Goal: Task Accomplishment & Management: Complete application form

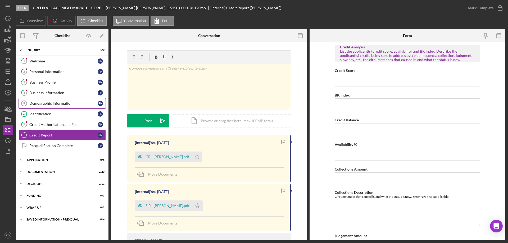
click at [55, 103] on div "Demographic Information" at bounding box center [63, 103] width 68 height 4
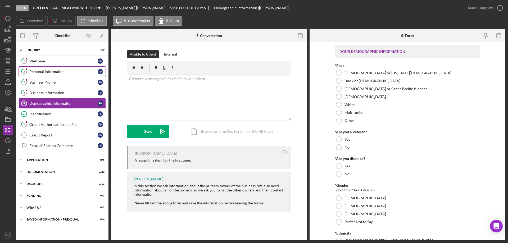
click at [43, 71] on div "Personal Information" at bounding box center [63, 72] width 68 height 4
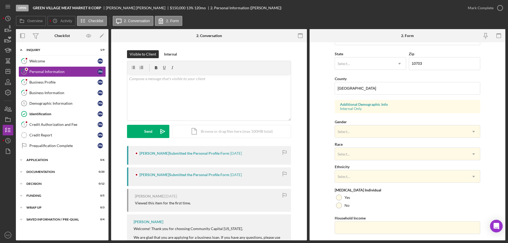
scroll to position [155, 0]
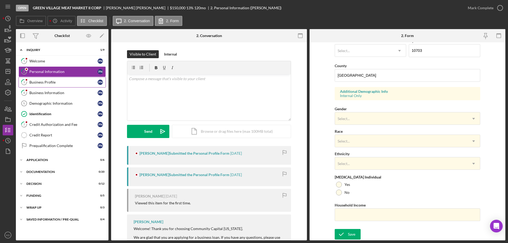
click at [38, 81] on div "Business Profile" at bounding box center [63, 82] width 68 height 4
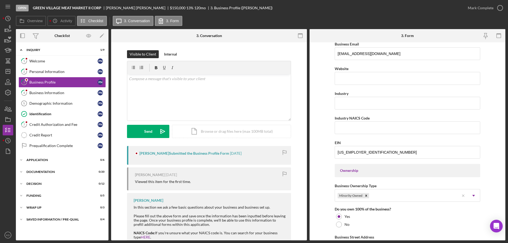
scroll to position [125, 0]
click at [47, 124] on div "Credit Authorization and Fee" at bounding box center [63, 125] width 68 height 4
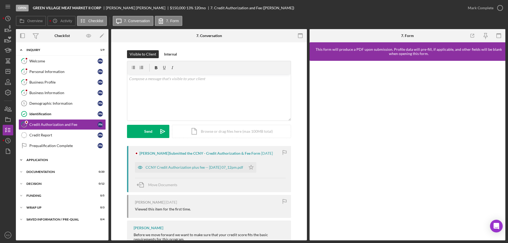
click at [20, 160] on icon "Icon/Expander" at bounding box center [21, 160] width 11 height 11
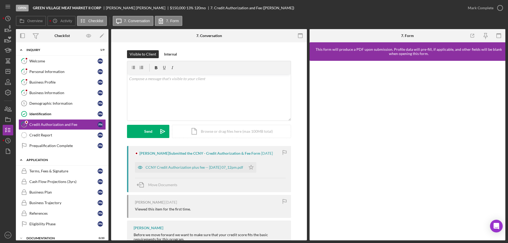
click at [20, 158] on icon "Icon/Expander" at bounding box center [21, 160] width 11 height 11
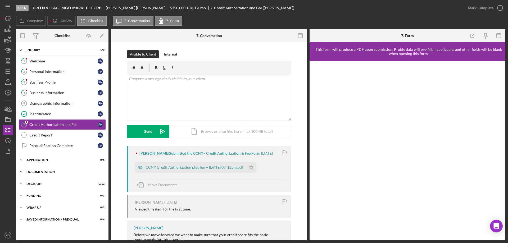
click at [20, 171] on icon "Icon/Expander" at bounding box center [21, 172] width 11 height 11
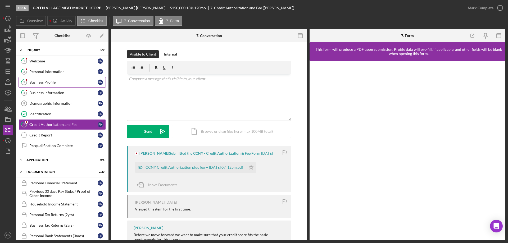
click at [41, 82] on div "Business Profile" at bounding box center [63, 82] width 68 height 4
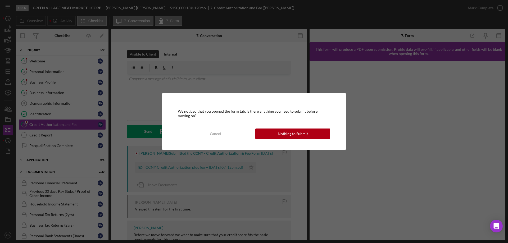
drag, startPoint x: 301, startPoint y: 135, endPoint x: 304, endPoint y: 136, distance: 3.3
click at [301, 135] on div "Nothing to Submit" at bounding box center [293, 134] width 30 height 11
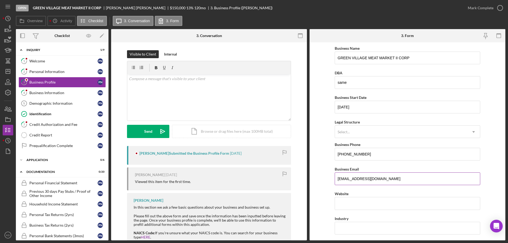
drag, startPoint x: 384, startPoint y: 178, endPoint x: 336, endPoint y: 178, distance: 47.7
click at [336, 178] on input "[EMAIL_ADDRESS][DOMAIN_NAME]" at bounding box center [408, 179] width 146 height 13
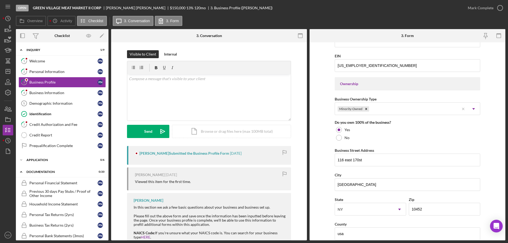
scroll to position [212, 0]
click at [6, 69] on icon "Icon/Dashboard" at bounding box center [7, 71] width 13 height 13
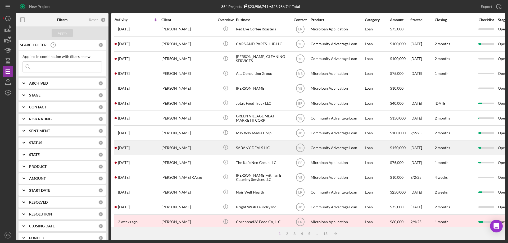
scroll to position [177, 0]
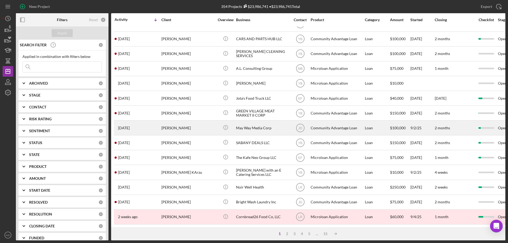
click at [245, 123] on div "May Way Media Corp" at bounding box center [262, 128] width 53 height 14
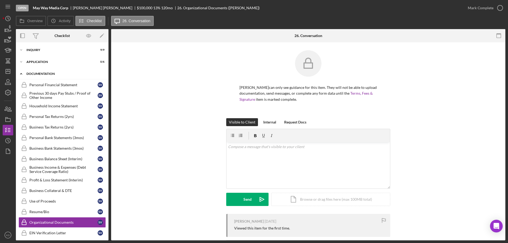
click at [21, 74] on icon "Icon/Expander" at bounding box center [21, 74] width 11 height 11
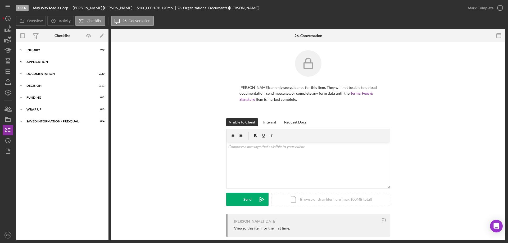
click at [20, 61] on icon "Icon/Expander" at bounding box center [21, 62] width 11 height 11
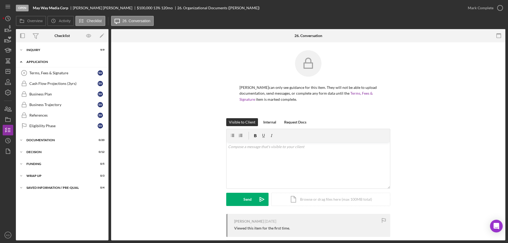
click at [20, 61] on icon "Icon/Expander" at bounding box center [21, 62] width 11 height 11
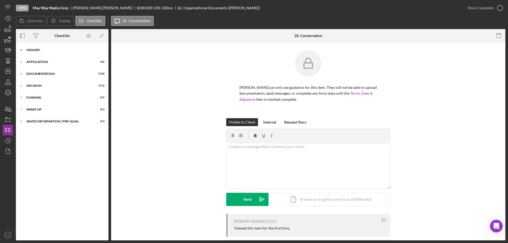
click at [21, 50] on polyline at bounding box center [21, 50] width 2 height 1
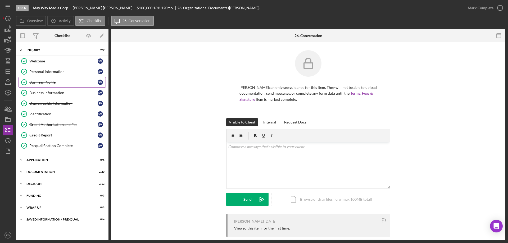
click at [42, 83] on div "Business Profile" at bounding box center [63, 82] width 68 height 4
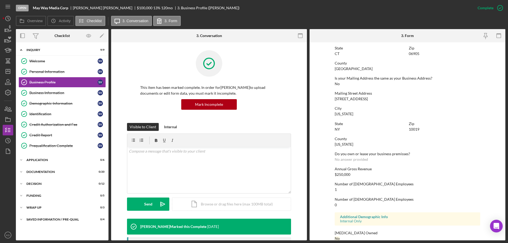
scroll to position [262, 0]
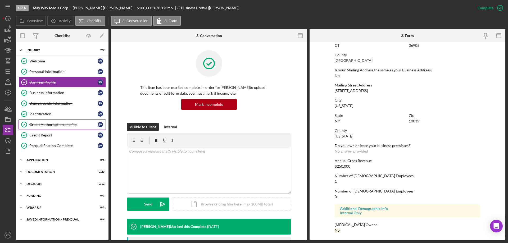
click at [57, 124] on div "Credit Authorization and Fee" at bounding box center [63, 125] width 68 height 4
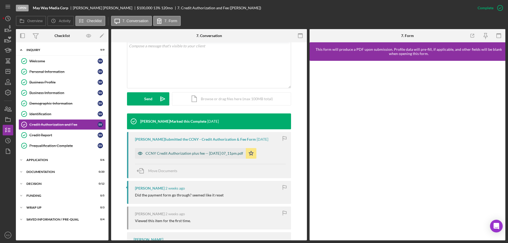
scroll to position [106, 0]
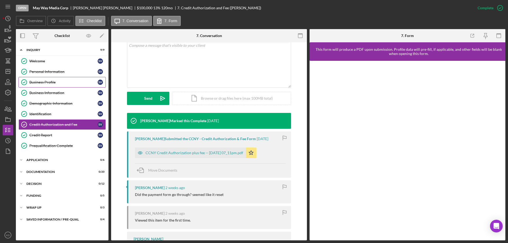
click at [33, 82] on div "Business Profile" at bounding box center [63, 82] width 68 height 4
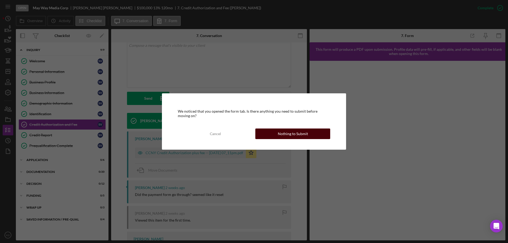
click at [305, 133] on div "Nothing to Submit" at bounding box center [293, 134] width 30 height 11
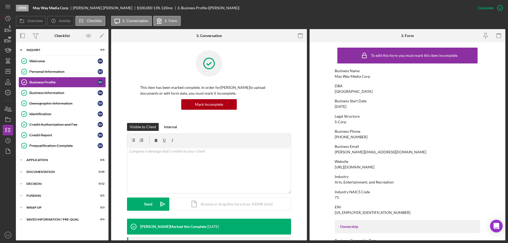
click at [423, 116] on div "Legal Structure" at bounding box center [408, 116] width 146 height 4
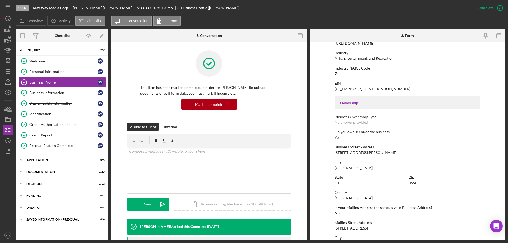
scroll to position [124, 0]
click at [53, 103] on div "Demographic Information" at bounding box center [63, 103] width 68 height 4
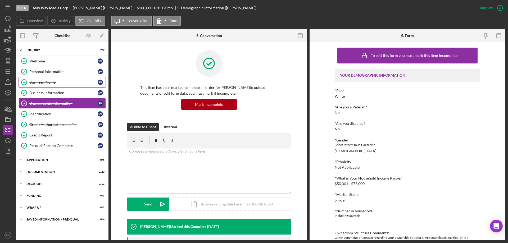
drag, startPoint x: 39, startPoint y: 82, endPoint x: 63, endPoint y: 84, distance: 23.7
click at [40, 82] on div "Business Profile" at bounding box center [63, 82] width 68 height 4
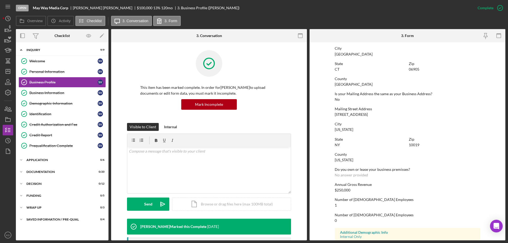
scroll to position [238, 0]
click at [10, 235] on icon "KD" at bounding box center [8, 235] width 11 height 13
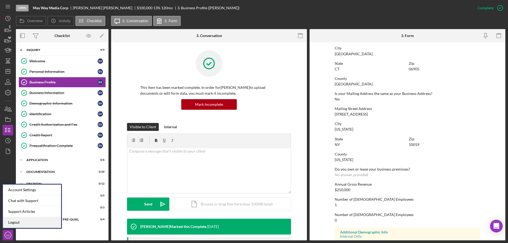
click at [11, 223] on link "Logout" at bounding box center [32, 222] width 58 height 11
